Goal: Task Accomplishment & Management: Manage account settings

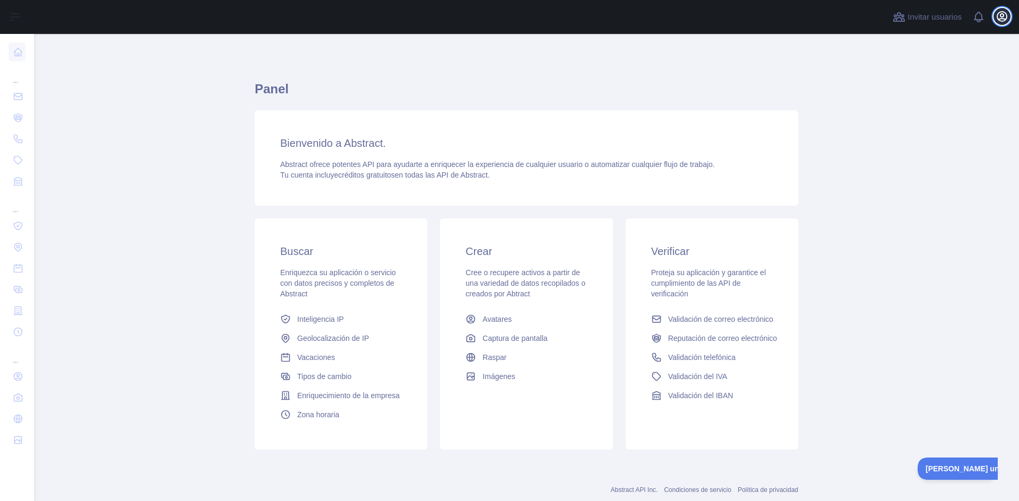
click at [1000, 16] on icon "button" at bounding box center [1002, 16] width 13 height 13
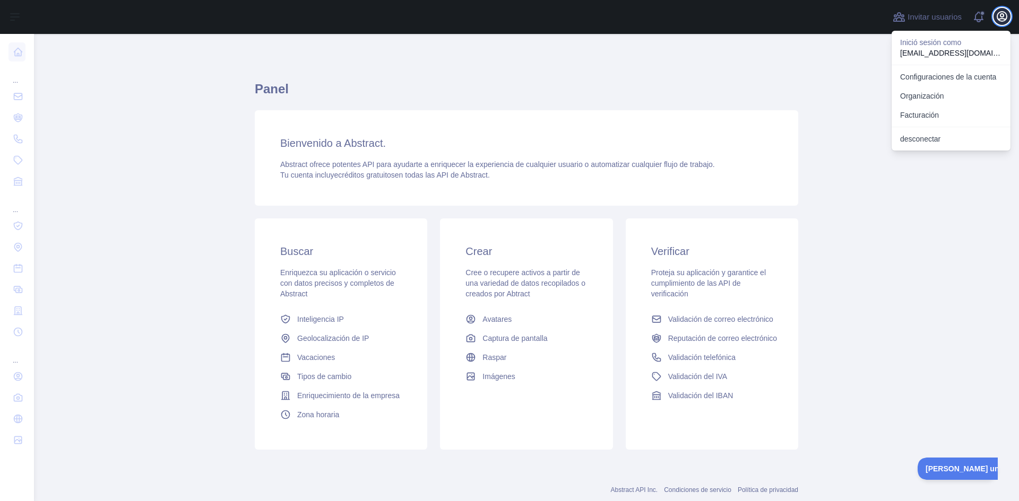
click at [996, 15] on icon "button" at bounding box center [1002, 16] width 13 height 13
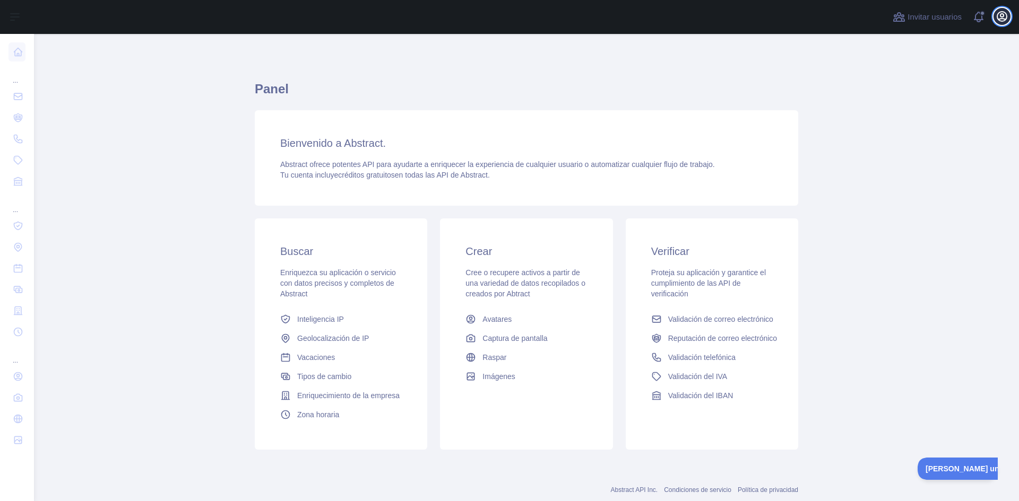
click at [997, 16] on icon "button" at bounding box center [1002, 16] width 13 height 13
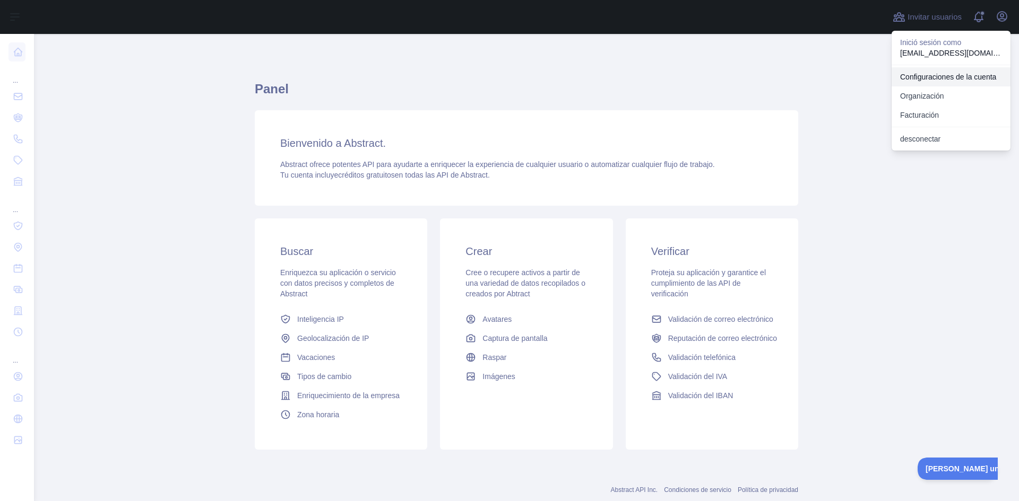
click at [914, 73] on font "Configuraciones de la cuenta" at bounding box center [948, 77] width 96 height 8
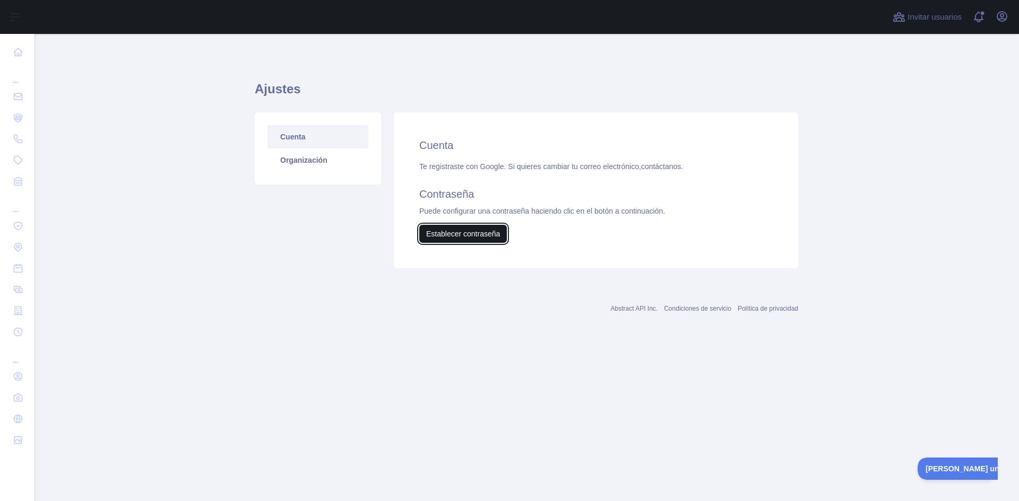
click at [463, 235] on font "Establecer contraseña" at bounding box center [463, 234] width 74 height 8
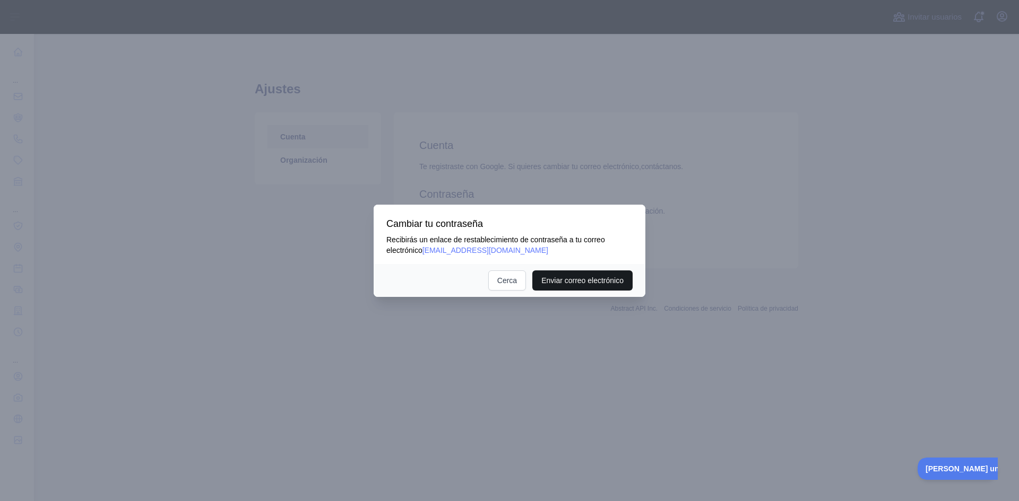
click at [566, 286] on button "Enviar correo electrónico" at bounding box center [582, 281] width 100 height 20
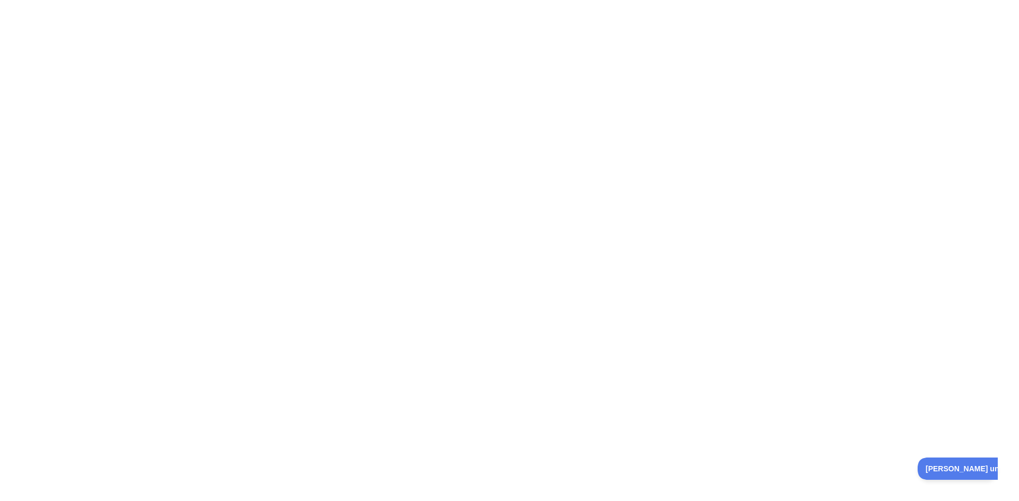
click at [491, 134] on div at bounding box center [509, 250] width 1019 height 501
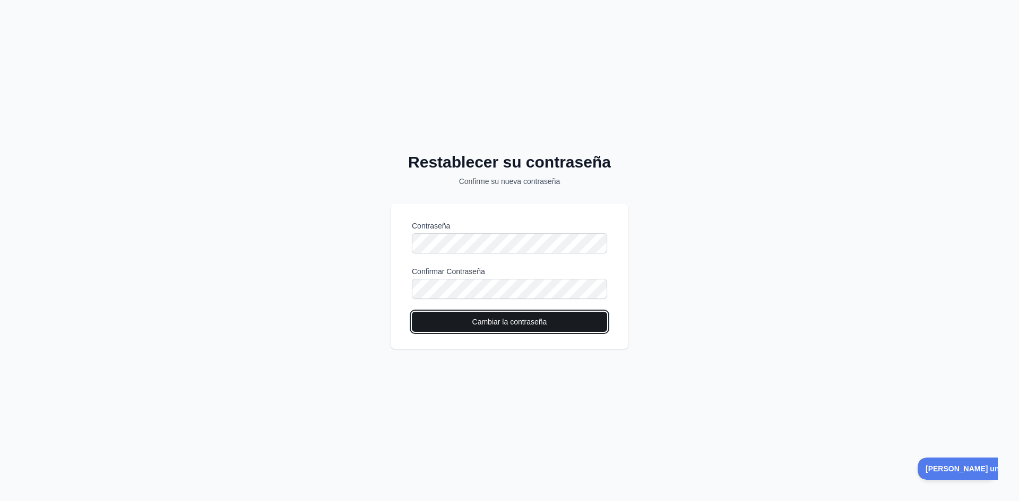
click at [499, 325] on font "Cambiar la contraseña" at bounding box center [509, 322] width 75 height 8
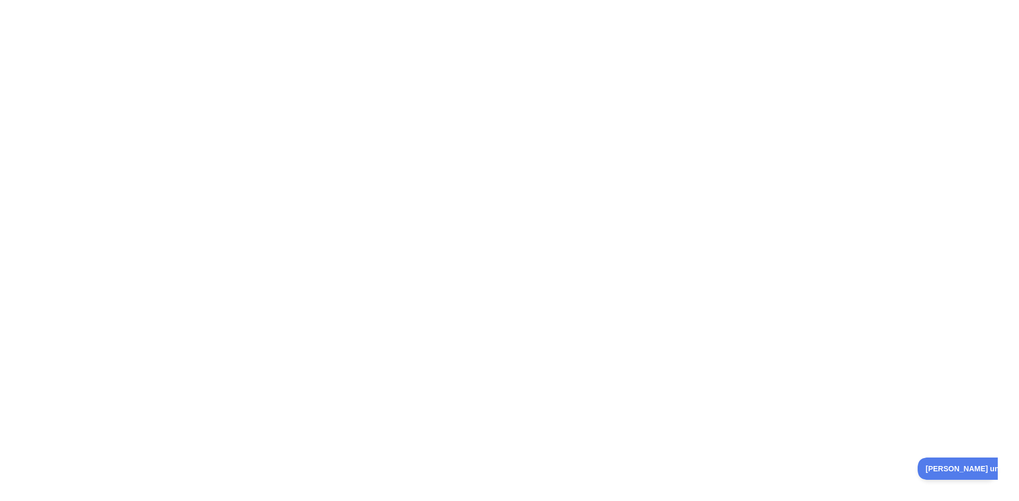
click at [474, 295] on div at bounding box center [509, 250] width 1019 height 501
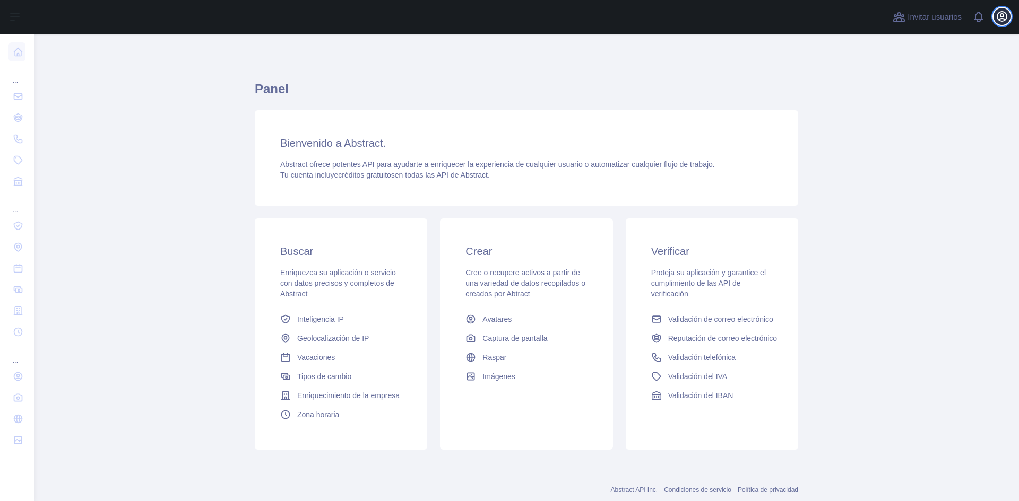
click at [1005, 16] on icon "button" at bounding box center [1002, 16] width 13 height 13
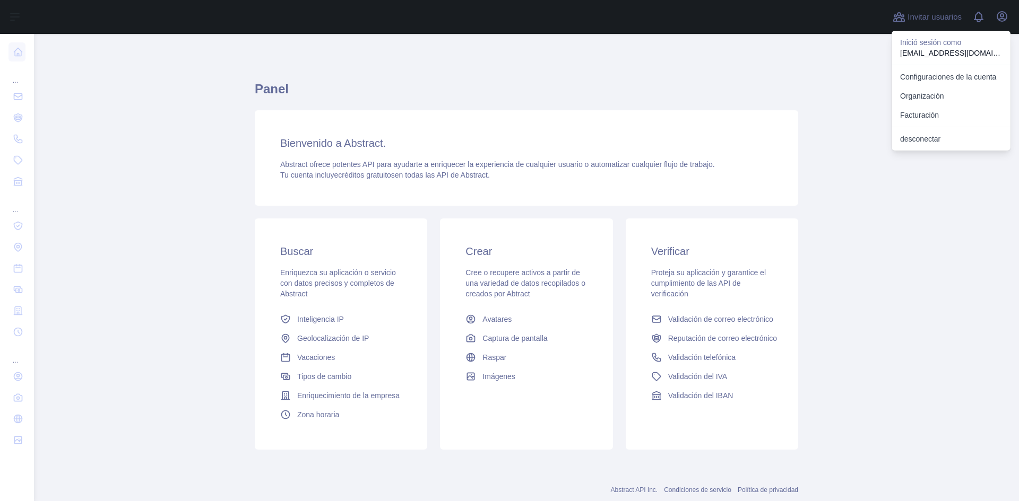
click at [896, 289] on main "Panel Bienvenido a Abstract. Abstract ofrece potentes API para ayudarte a enriq…" at bounding box center [526, 268] width 985 height 468
